Goal: Task Accomplishment & Management: Use online tool/utility

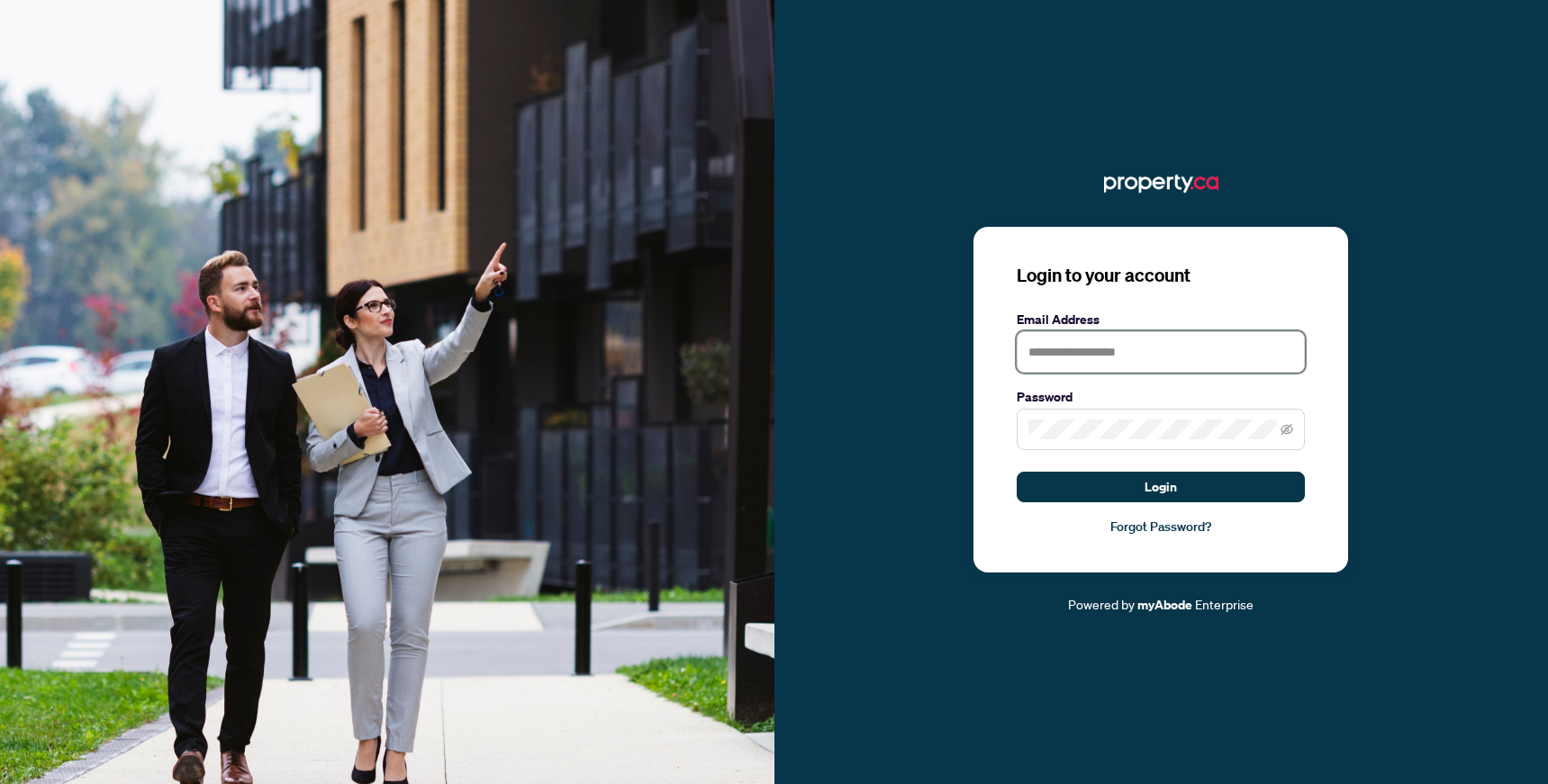
click at [1045, 342] on input "text" at bounding box center [1161, 351] width 288 height 41
type input "**********"
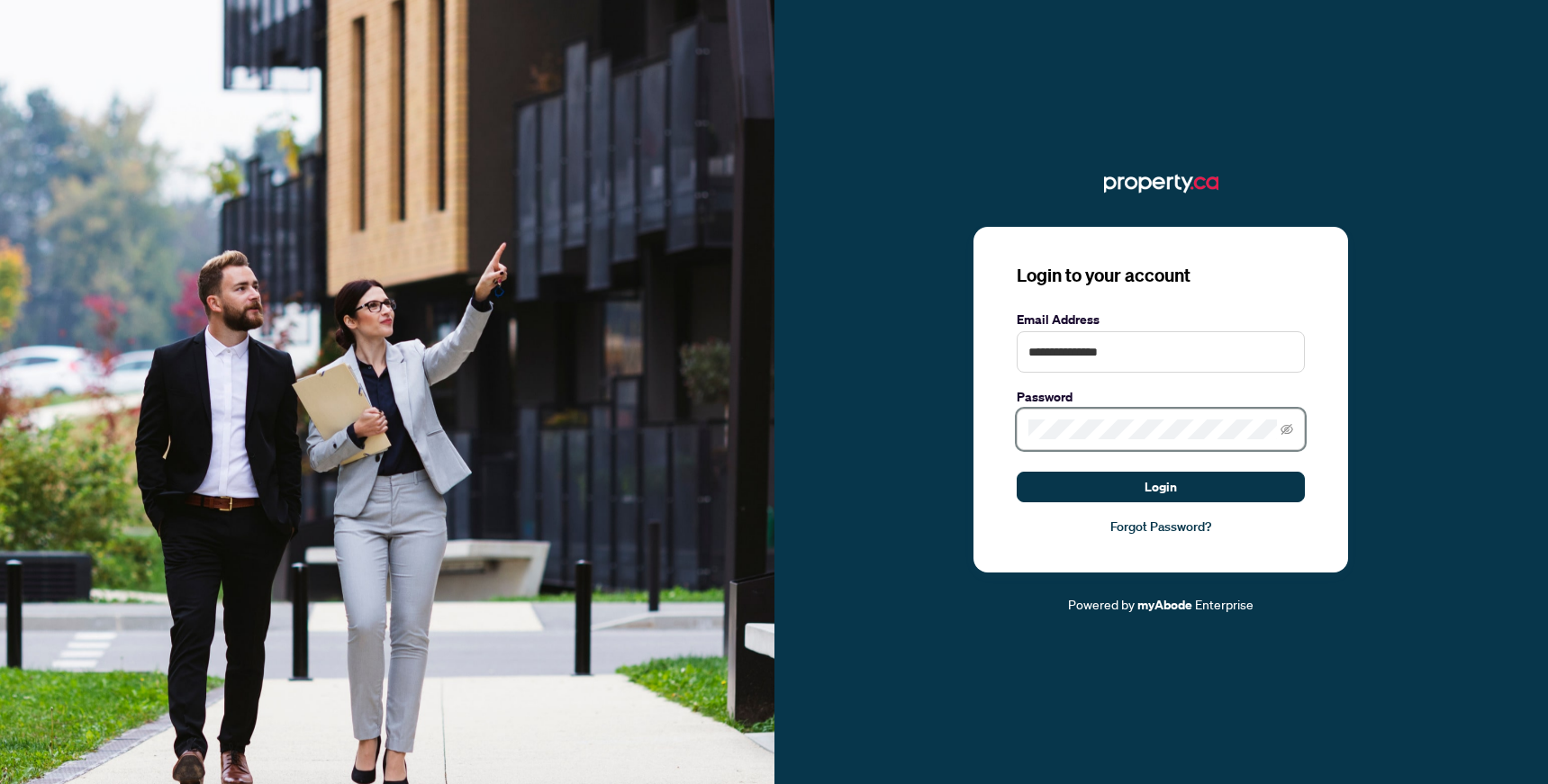
click at [1016, 471] on button "Login" at bounding box center [1161, 486] width 288 height 31
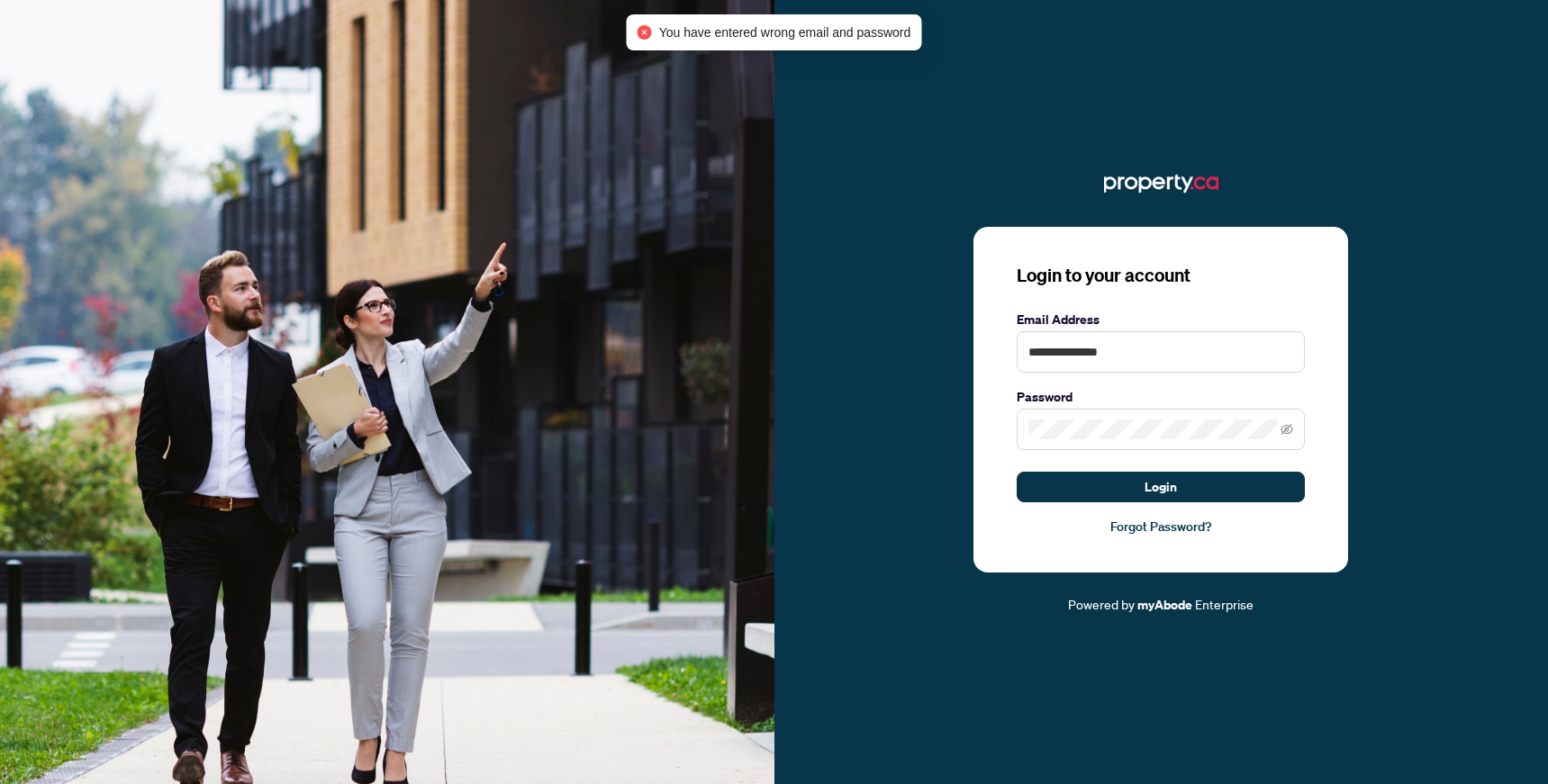
click at [1300, 432] on span at bounding box center [1161, 428] width 288 height 41
click at [1292, 426] on icon "eye-invisible" at bounding box center [1287, 428] width 12 height 12
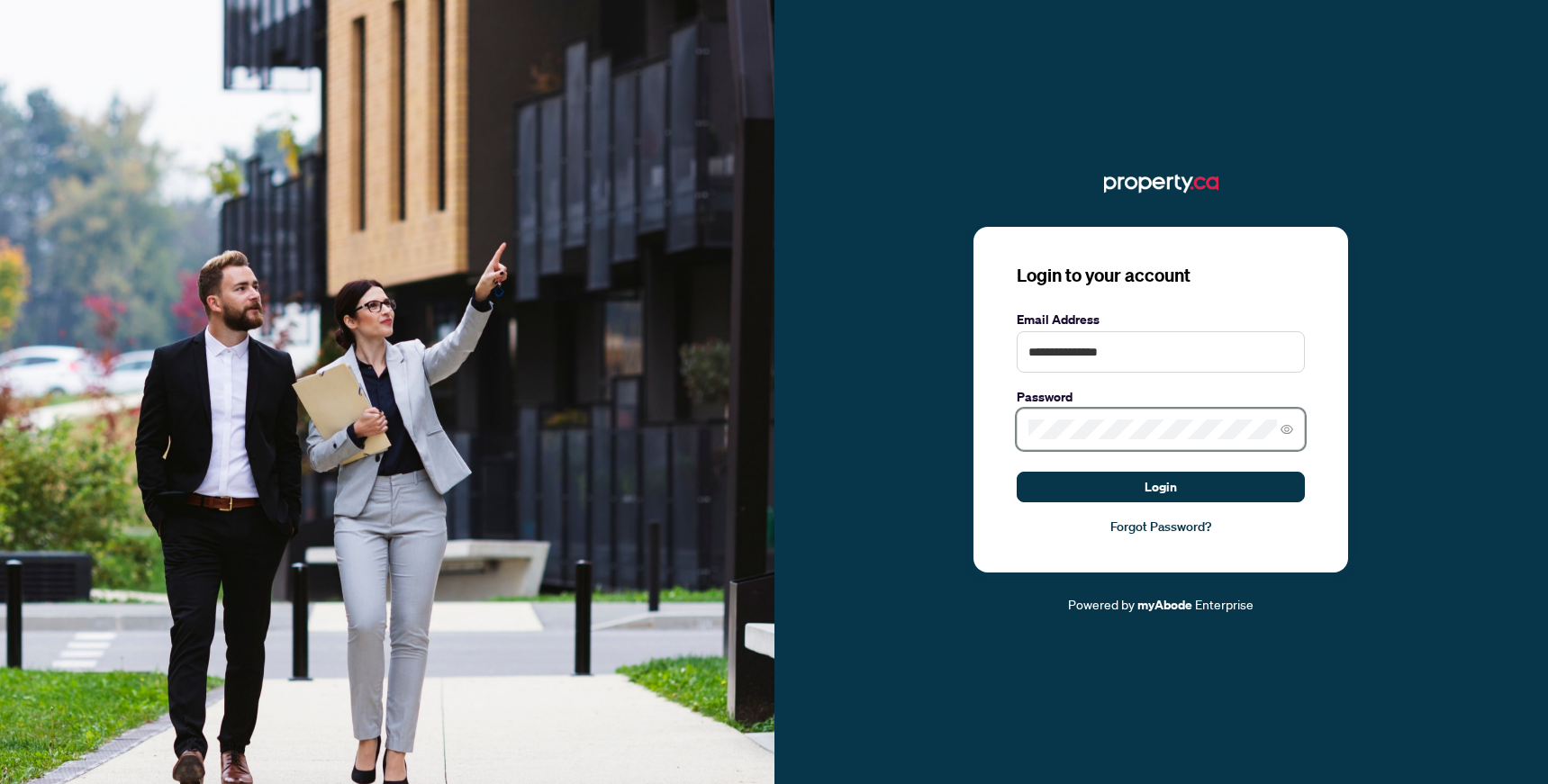
click at [1016, 471] on button "Login" at bounding box center [1161, 486] width 288 height 31
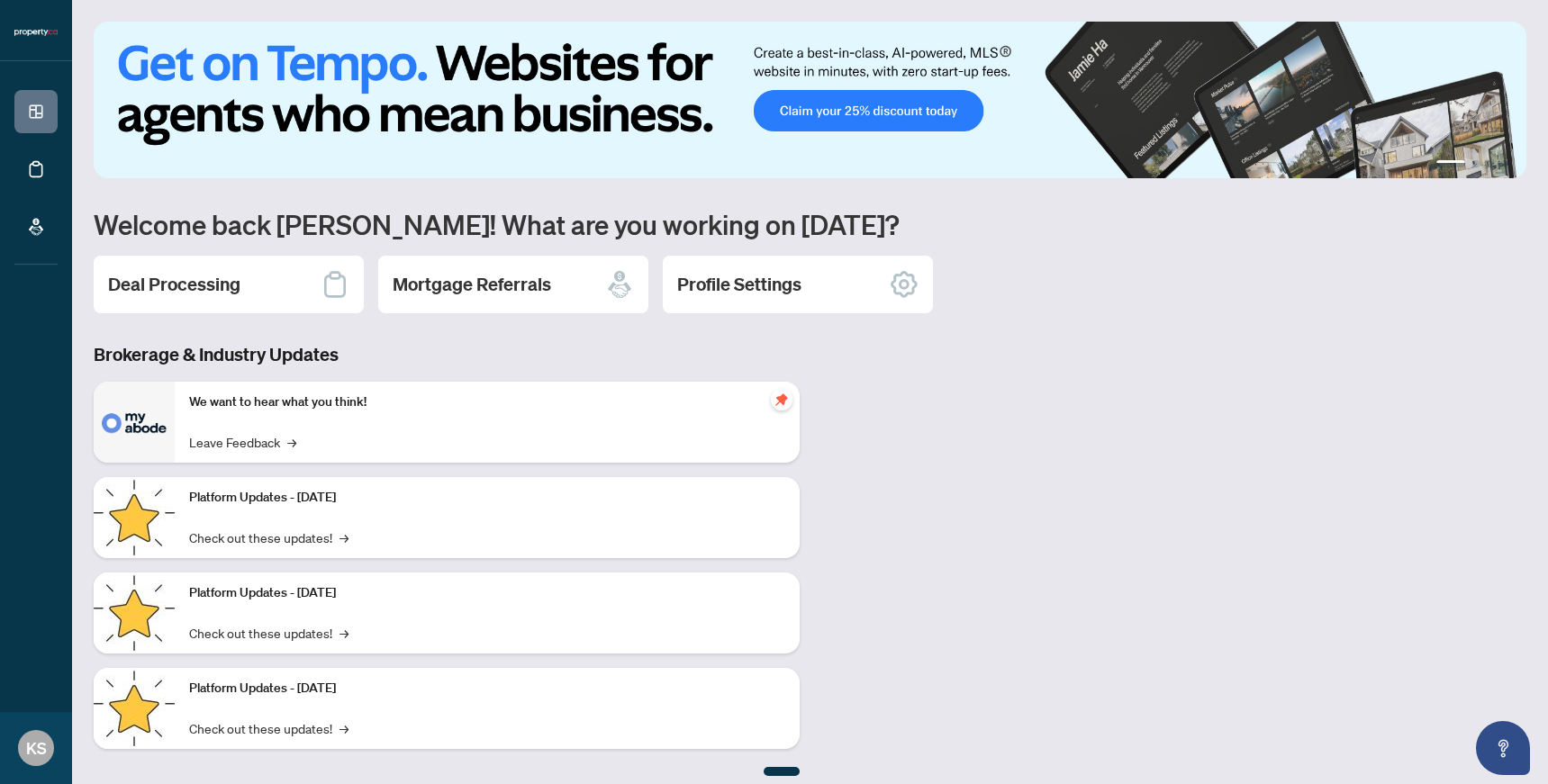
scroll to position [12, 0]
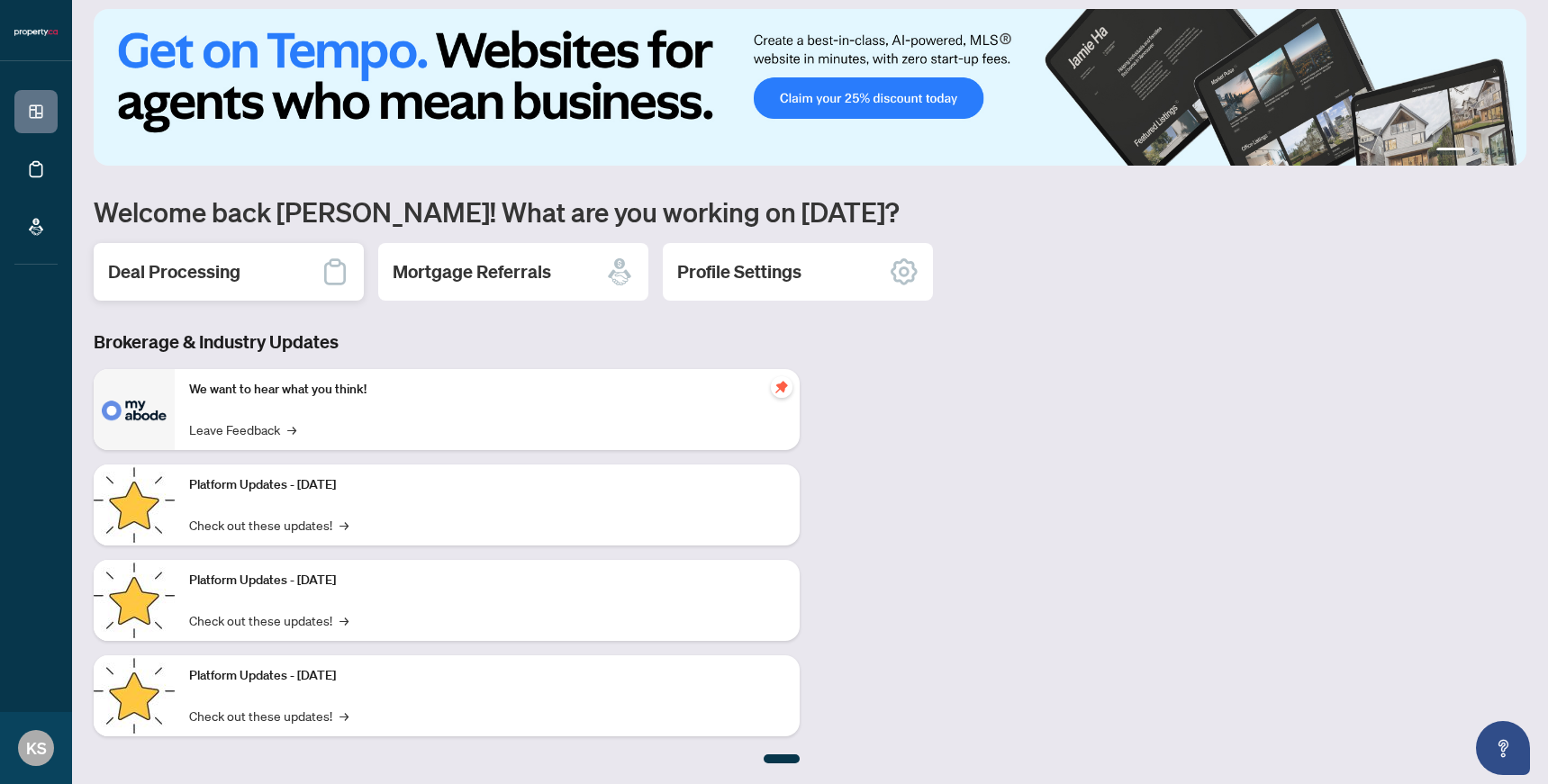
click at [284, 284] on div "Deal Processing" at bounding box center [228, 272] width 270 height 57
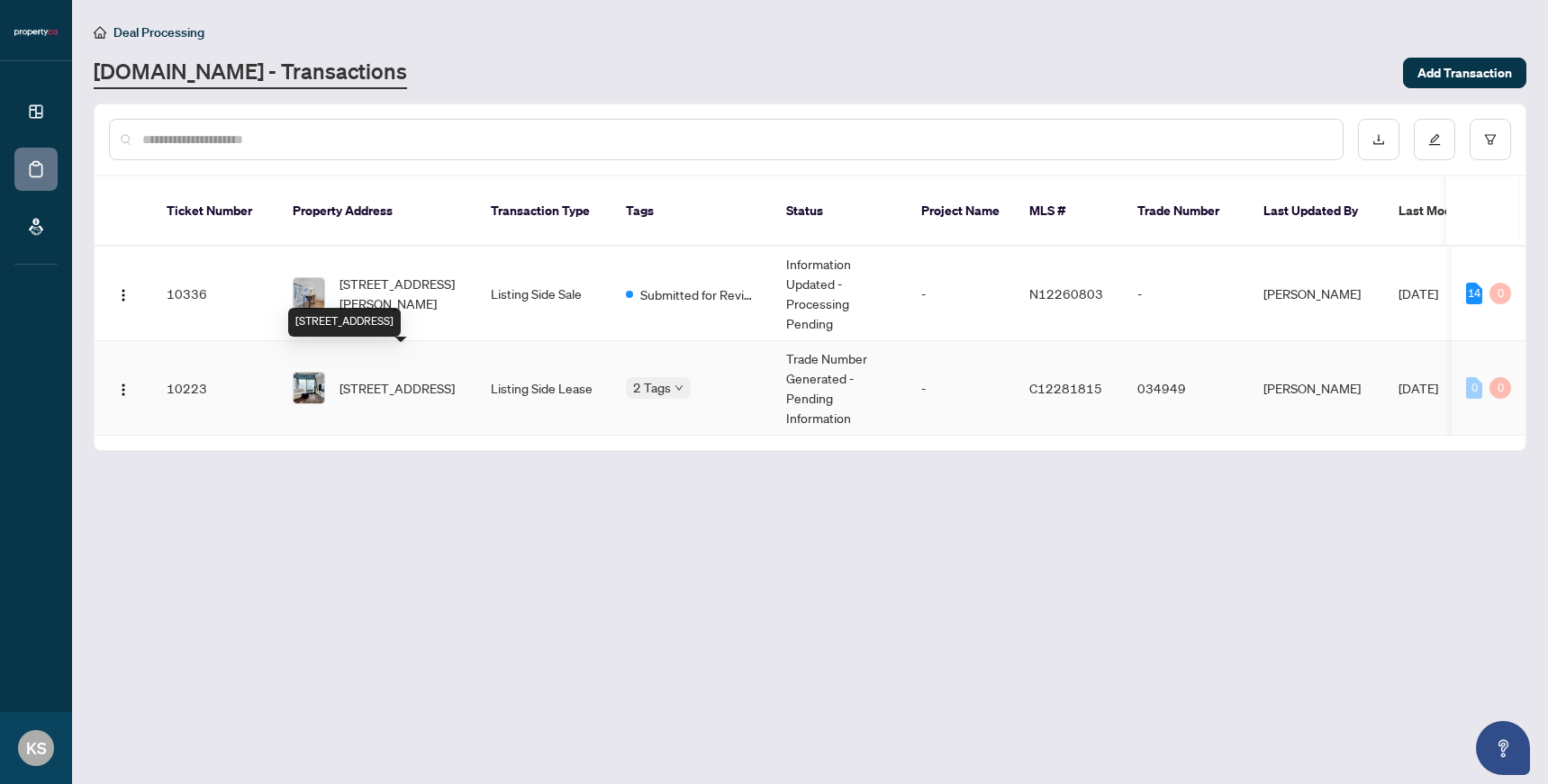
click at [382, 378] on span "[STREET_ADDRESS]" at bounding box center [397, 387] width 115 height 20
